Goal: Use online tool/utility: Use online tool/utility

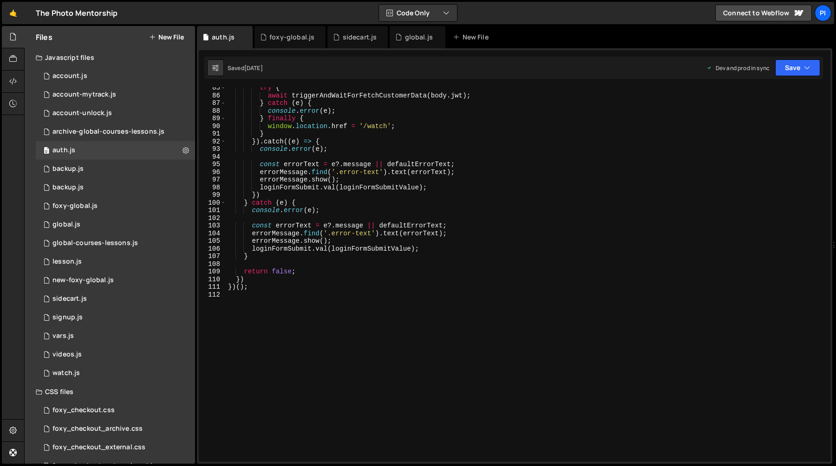
scroll to position [667, 0]
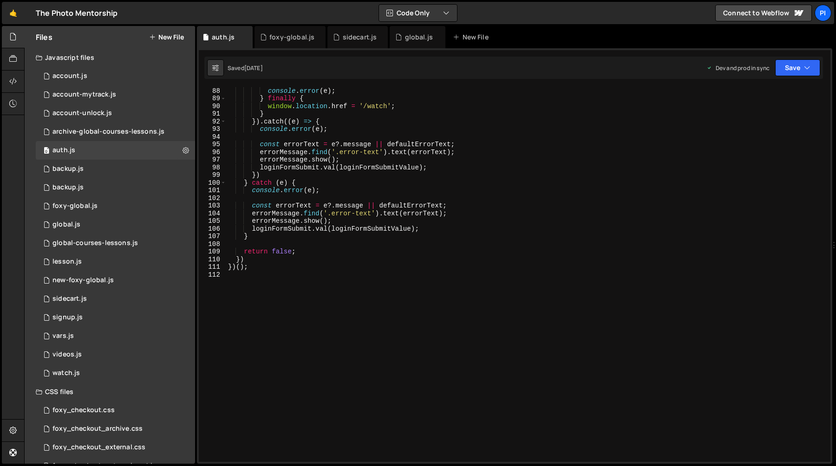
click at [442, 141] on div "console . error ( e ) ; } finally { window . location . href = '/watch' ; } }) …" at bounding box center [526, 282] width 601 height 390
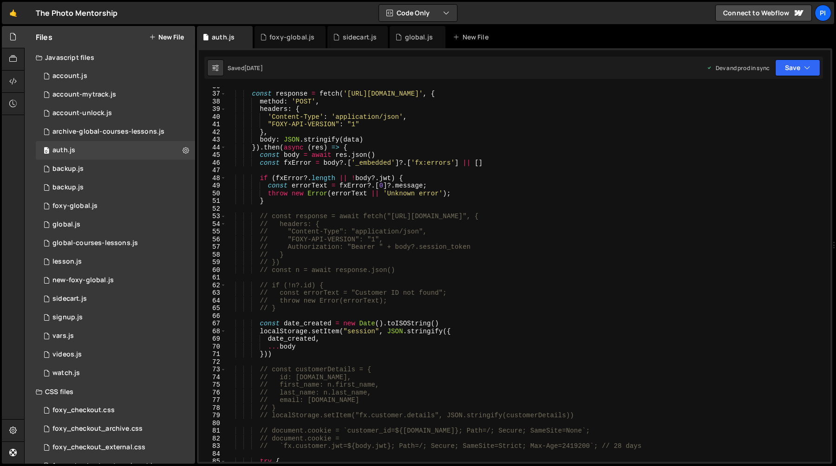
scroll to position [0, 0]
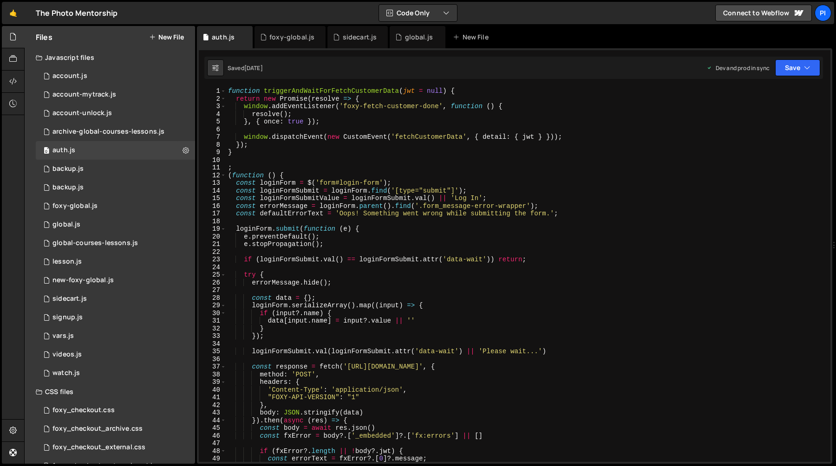
click at [424, 230] on div "function triggerAndWaitForFetchCustomerData ( jwt = null ) { return new Promise…" at bounding box center [526, 282] width 601 height 390
type textarea "loginForm.submit(function (e) {"
click at [234, 230] on div "function triggerAndWaitForFetchCustomerData ( jwt = null ) { return new Promise…" at bounding box center [526, 282] width 601 height 390
click at [223, 230] on span at bounding box center [223, 229] width 5 height 8
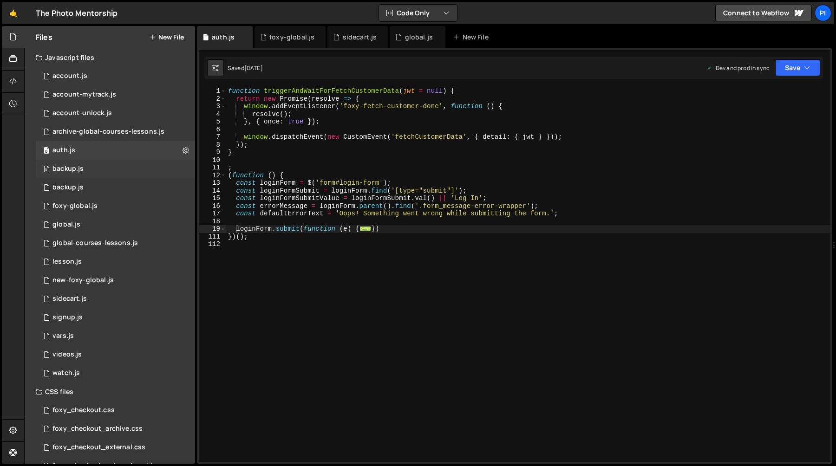
scroll to position [39, 0]
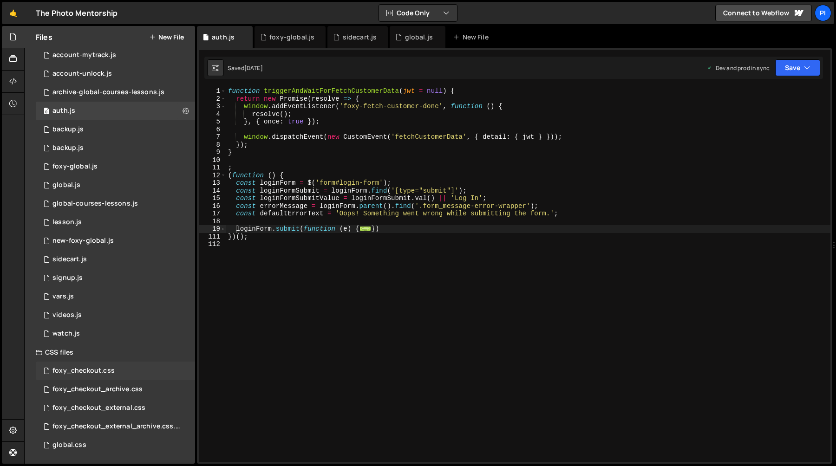
click at [110, 373] on div "foxy_checkout.css" at bounding box center [83, 371] width 62 height 8
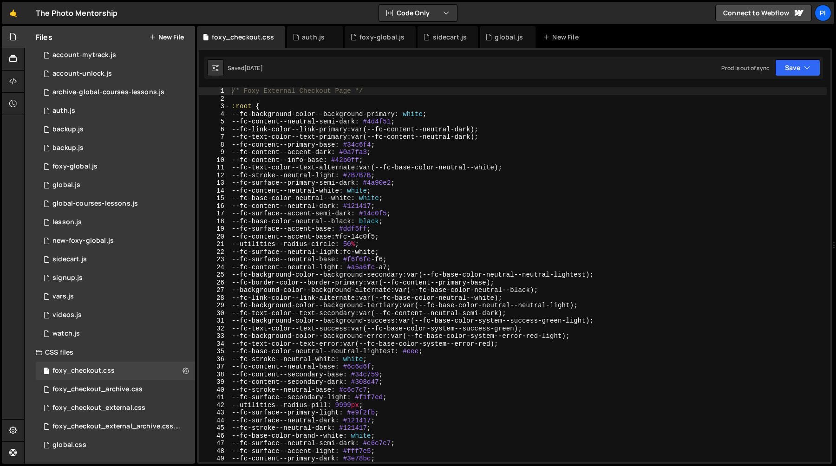
scroll to position [10259, 0]
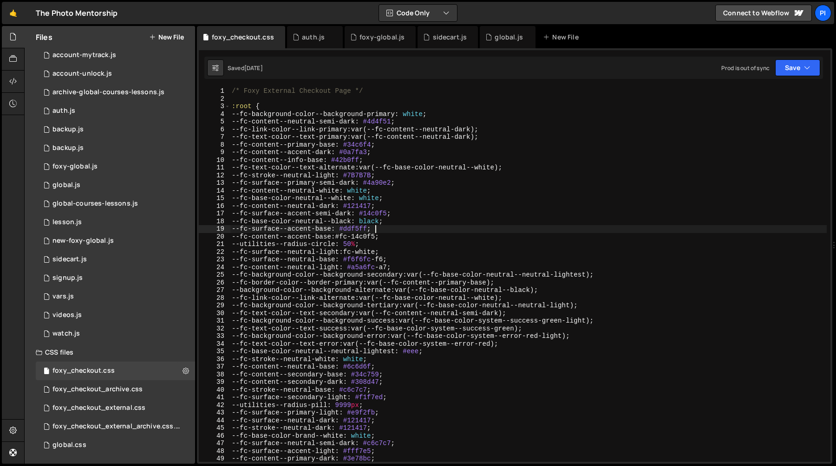
click at [377, 226] on div "/* Foxy External Checkout Page */ :root { --fc-background-color--background-pri…" at bounding box center [528, 282] width 597 height 390
click at [491, 220] on div "/* Foxy External Checkout Page */ :root { --fc-background-color--background-pri…" at bounding box center [528, 282] width 597 height 390
type textarea "--fc-base-color-neutral--black: black;"
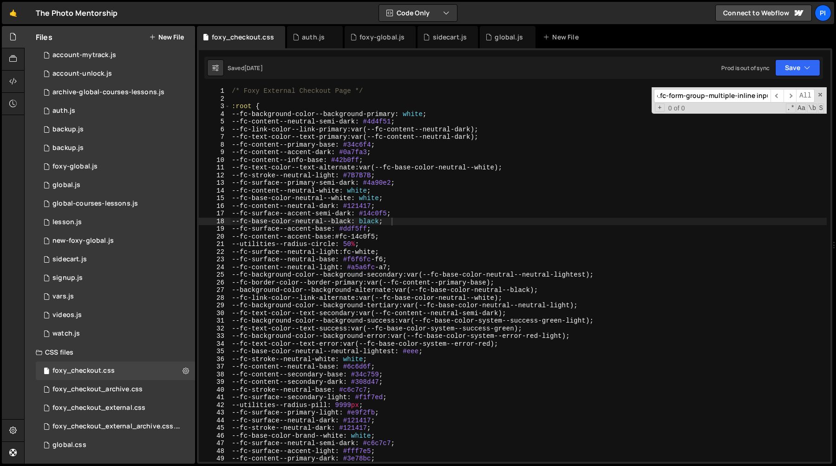
scroll to position [9269, 0]
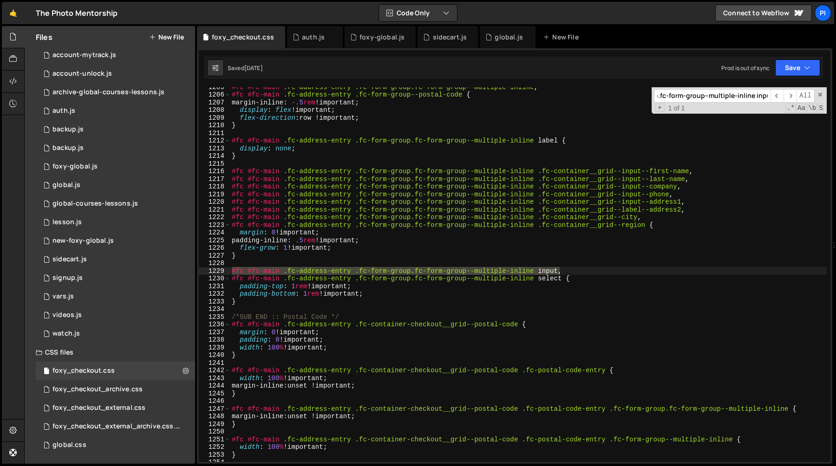
type input "#fc #fc-main .fc-address-entry .fc-form-group.fc-form-group--multiple-inline in…"
click at [563, 279] on div "#fc #fc-main .fc-address-entry .fc-form-group.fc-form-group--multiple-inline , …" at bounding box center [528, 278] width 597 height 390
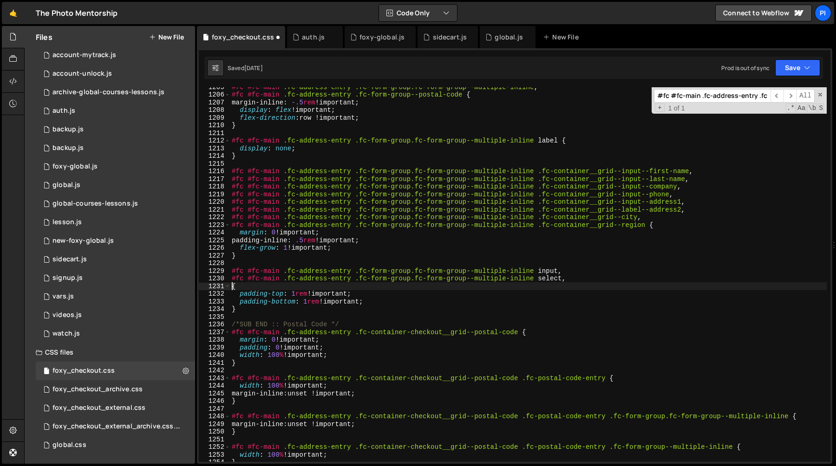
paste textarea "#fc #fc-main #fc-additional-fields [data-fc-container="account-creation"] .fc-c…"
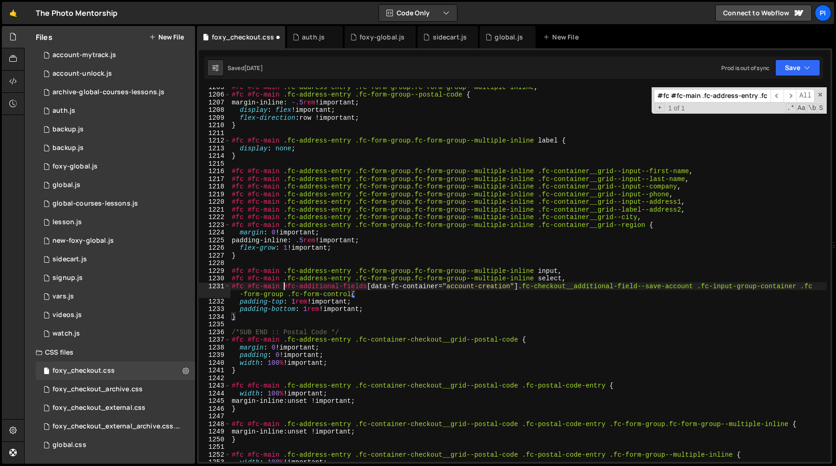
click at [282, 288] on div "#fc #fc-main .fc-address-entry .fc-form-group.fc-form-group--multiple-inline , …" at bounding box center [528, 278] width 597 height 390
click at [373, 288] on div "#fc #fc-main .fc-address-entry .fc-form-group.fc-form-group--multiple-inline , …" at bounding box center [528, 278] width 597 height 390
click at [528, 289] on div "#fc #fc-main .fc-address-entry .fc-form-group.fc-form-group--multiple-inline , …" at bounding box center [528, 278] width 597 height 390
click at [353, 297] on div "#fc #fc-main .fc-address-entry .fc-form-group.fc-form-group--multiple-inline , …" at bounding box center [528, 278] width 597 height 390
click at [328, 279] on div "#fc #fc-main .fc-address-entry .fc-form-group.fc-form-group--multiple-inline , …" at bounding box center [528, 278] width 597 height 390
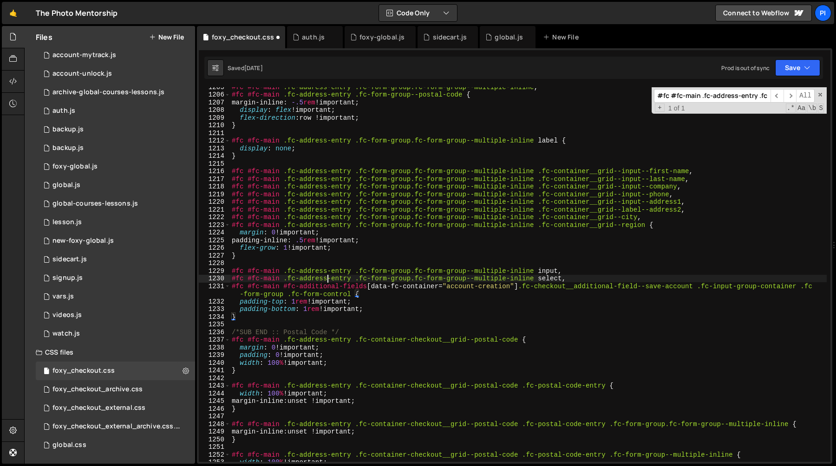
scroll to position [0, 23]
click at [284, 288] on div "#fc #fc-main .fc-address-entry .fc-form-group.fc-form-group--multiple-inline , …" at bounding box center [528, 278] width 597 height 390
click at [369, 288] on div "#fc #fc-main .fc-address-entry .fc-form-group.fc-form-group--multiple-inline , …" at bounding box center [528, 278] width 597 height 390
click at [371, 287] on div "#fc #fc-main .fc-address-entry .fc-form-group.fc-form-group--multiple-inline , …" at bounding box center [528, 278] width 597 height 390
click at [369, 288] on div "#fc #fc-main .fc-address-entry .fc-form-group.fc-form-group--multiple-inline , …" at bounding box center [528, 278] width 597 height 390
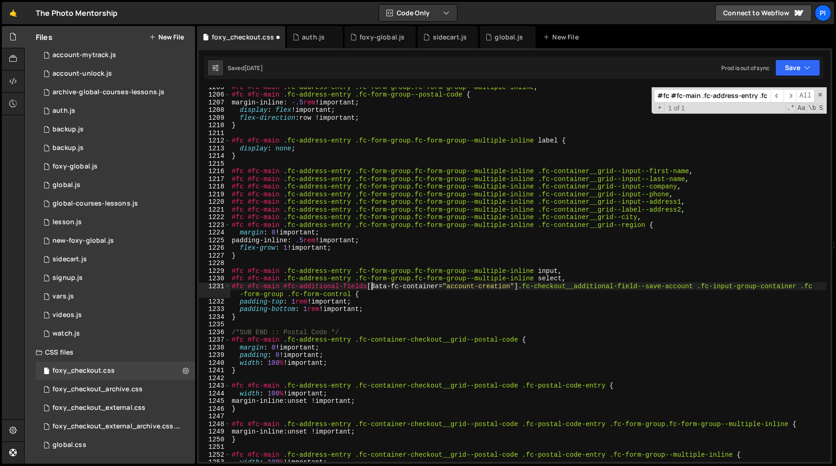
click at [373, 287] on div "#fc #fc-main .fc-address-entry .fc-form-group.fc-form-group--multiple-inline , …" at bounding box center [528, 278] width 597 height 390
click at [370, 287] on div "#fc #fc-main .fc-address-entry .fc-form-group.fc-form-group--multiple-inline , …" at bounding box center [528, 278] width 597 height 390
click at [365, 287] on div "#fc #fc-main .fc-address-entry .fc-form-group.fc-form-group--multiple-inline , …" at bounding box center [528, 278] width 597 height 390
click at [368, 287] on div "#fc #fc-main .fc-address-entry .fc-form-group.fc-form-group--multiple-inline , …" at bounding box center [528, 278] width 597 height 390
click at [372, 287] on div "#fc #fc-main .fc-address-entry .fc-form-group.fc-form-group--multiple-inline , …" at bounding box center [528, 278] width 597 height 390
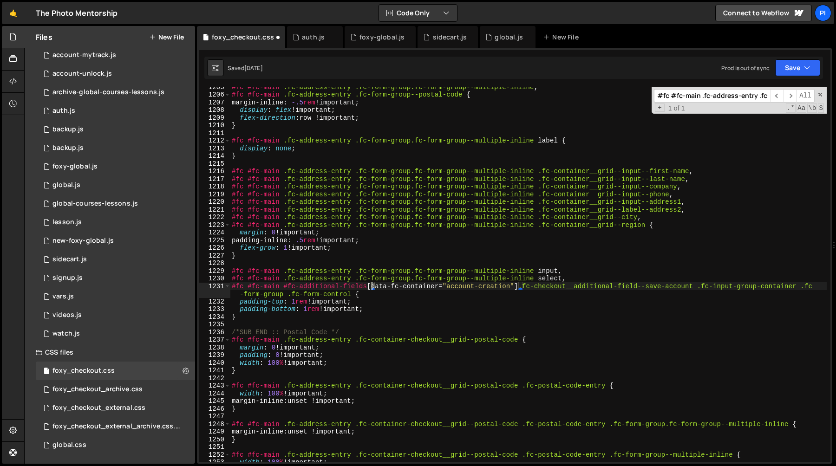
click at [370, 287] on div "#fc #fc-main .fc-address-entry .fc-form-group.fc-form-group--multiple-inline , …" at bounding box center [528, 278] width 597 height 390
click at [368, 287] on div "#fc #fc-main .fc-address-entry .fc-form-group.fc-form-group--multiple-inline , …" at bounding box center [528, 278] width 597 height 390
click at [371, 287] on div "#fc #fc-main .fc-address-entry .fc-form-group.fc-form-group--multiple-inline , …" at bounding box center [528, 278] width 597 height 390
click at [367, 288] on div "#fc #fc-main .fc-address-entry .fc-form-group.fc-form-group--multiple-inline , …" at bounding box center [528, 278] width 597 height 390
click at [372, 288] on div "#fc #fc-main .fc-address-entry .fc-form-group.fc-form-group--multiple-inline , …" at bounding box center [528, 278] width 597 height 390
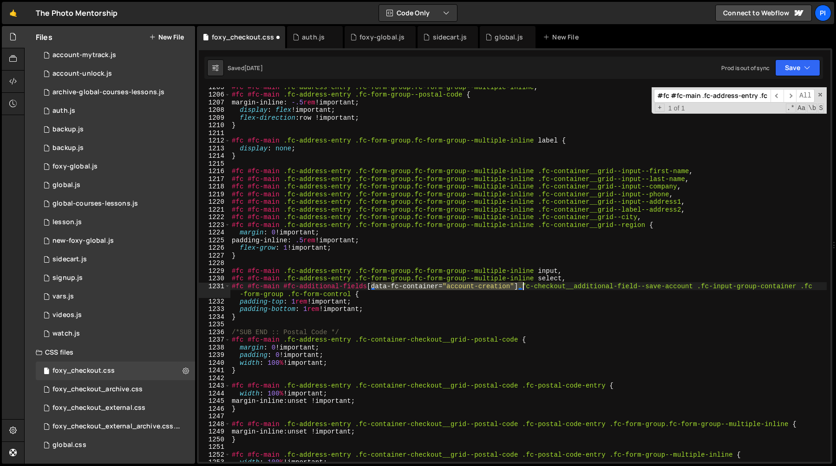
drag, startPoint x: 372, startPoint y: 288, endPoint x: 523, endPoint y: 288, distance: 150.5
click at [523, 288] on div "#fc #fc-main .fc-address-entry .fc-form-group.fc-form-group--multiple-inline , …" at bounding box center [528, 278] width 597 height 390
click at [528, 287] on div "#fc #fc-main .fc-address-entry .fc-form-group.fc-form-group--multiple-inline , …" at bounding box center [528, 278] width 597 height 390
click at [364, 306] on div "#fc #fc-main .fc-address-entry .fc-form-group.fc-form-group--multiple-inline , …" at bounding box center [528, 278] width 597 height 390
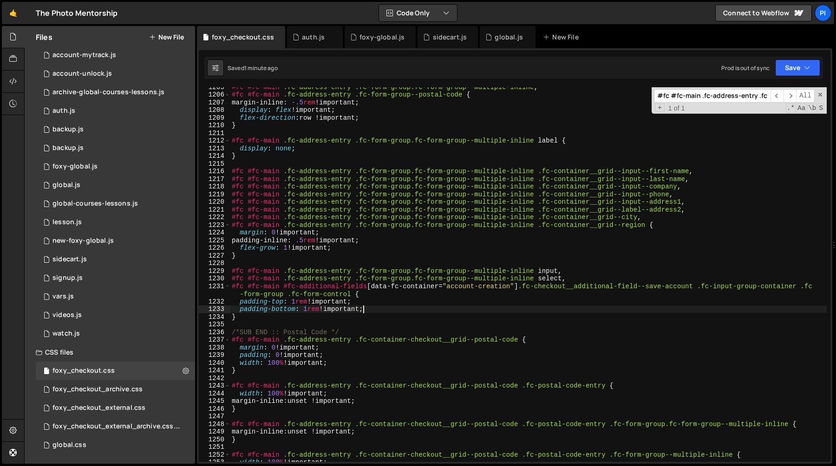
click at [282, 288] on div "#fc #fc-main .fc-address-entry .fc-form-group.fc-form-group--multiple-inline , …" at bounding box center [528, 278] width 597 height 390
click at [282, 288] on div "#fc #fc-main .fc-address-entry .fc-form-group.fc-form-group--multiple-inline , …" at bounding box center [528, 274] width 597 height 375
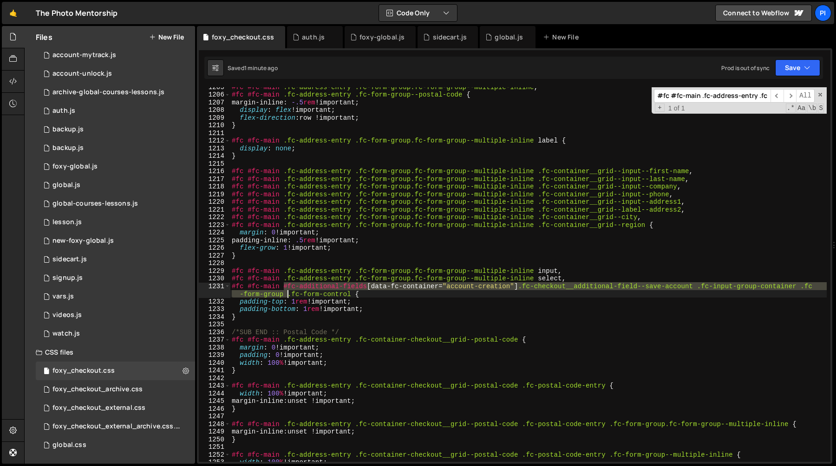
click at [288, 294] on div "#fc #fc-main .fc-address-entry .fc-form-group.fc-form-group--multiple-inline , …" at bounding box center [528, 278] width 597 height 390
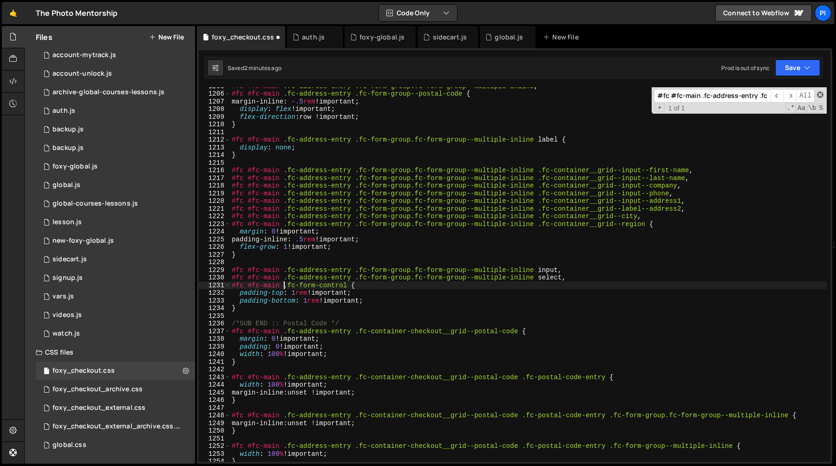
scroll to position [0, 0]
click at [819, 93] on span at bounding box center [820, 94] width 7 height 7
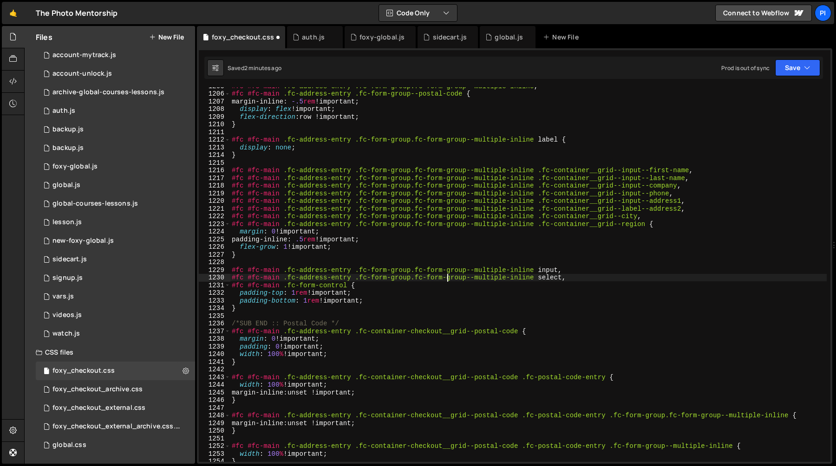
click at [447, 279] on div "#fc #fc-main .fc-address-entry .fc-form-group.fc-form-group--multiple-inline , …" at bounding box center [528, 277] width 597 height 390
click at [441, 298] on div "#fc #fc-main .fc-address-entry .fc-form-group.fc-form-group--multiple-inline , …" at bounding box center [528, 277] width 597 height 390
type textarea "padding-bottom: 1rem !important;"
